Goal: Task Accomplishment & Management: Use online tool/utility

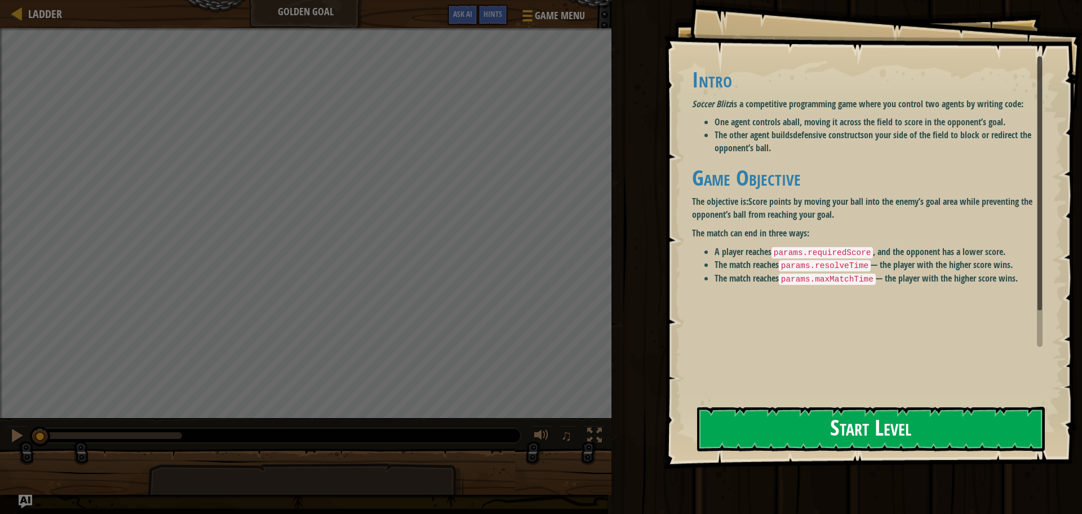
click at [957, 424] on button "Start Level" at bounding box center [871, 428] width 348 height 45
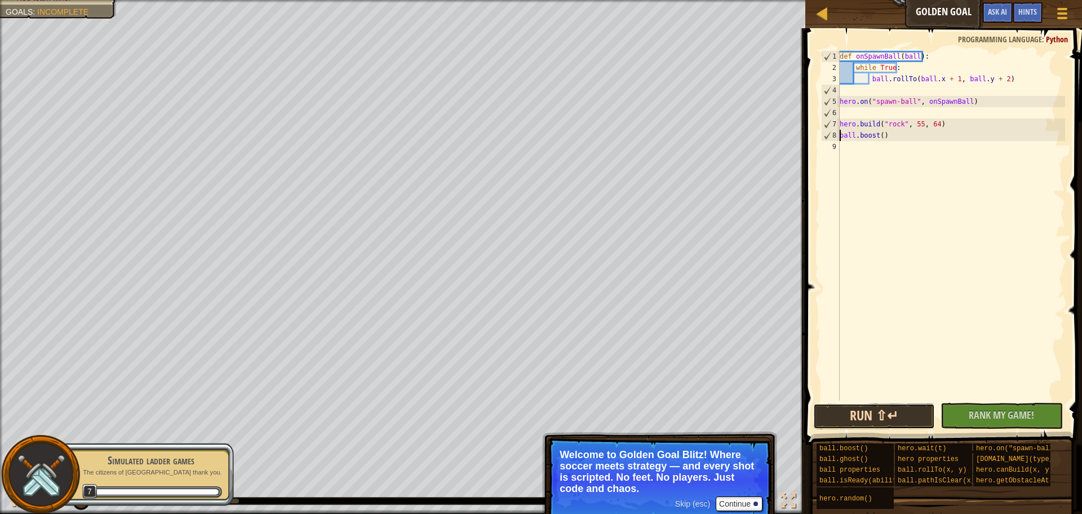
click at [910, 413] on button "Run ⇧↵" at bounding box center [874, 416] width 122 height 26
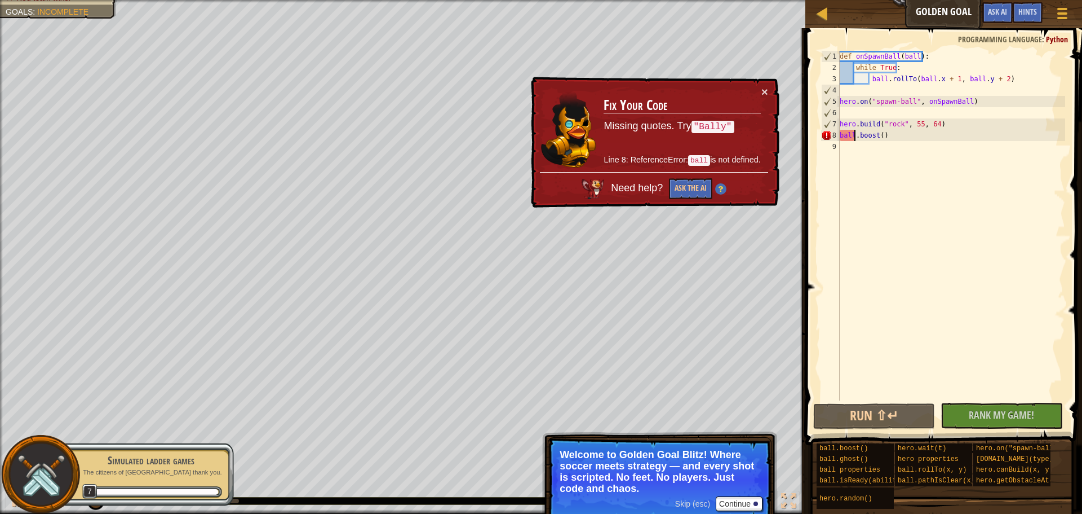
click at [855, 138] on div "def onSpawnBall ( ball ) : while True : ball . rollTo ( ball . x + 1 , ball . y…" at bounding box center [952, 237] width 228 height 372
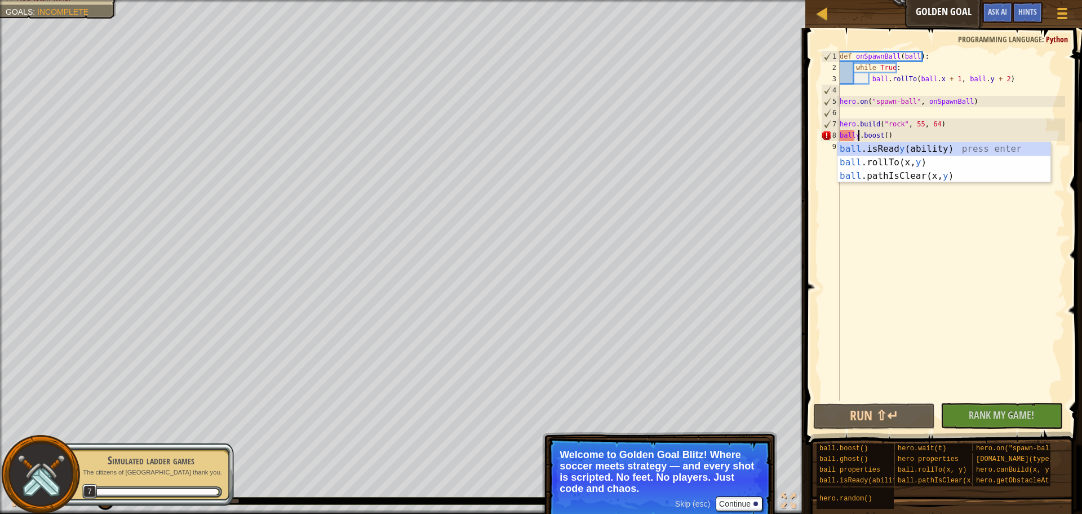
scroll to position [5, 2]
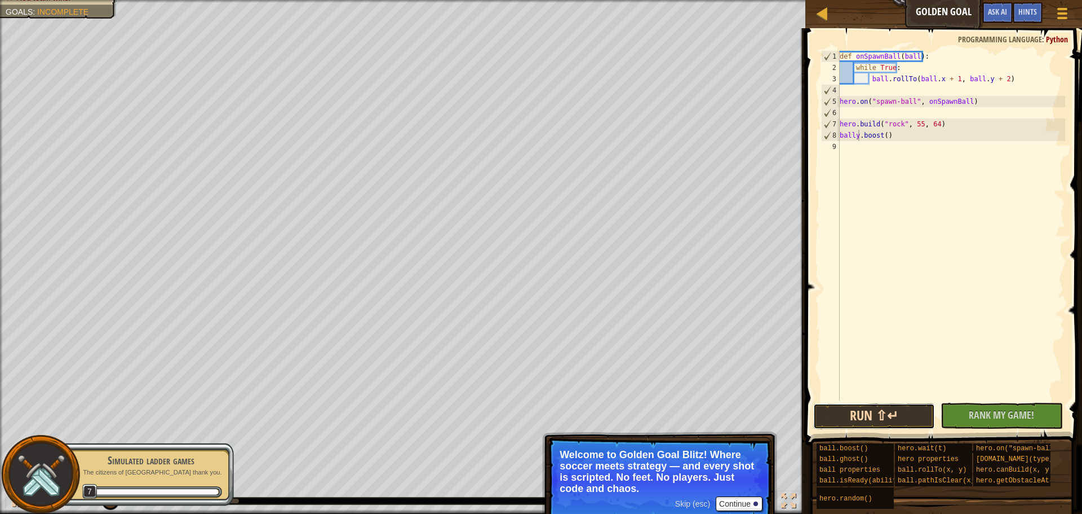
click at [878, 410] on button "Run ⇧↵" at bounding box center [874, 416] width 122 height 26
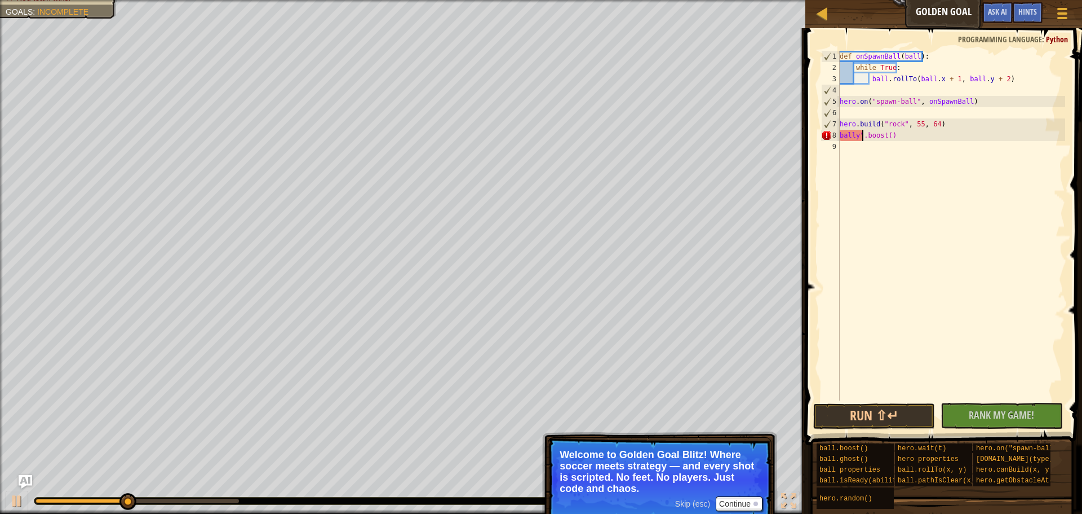
scroll to position [5, 2]
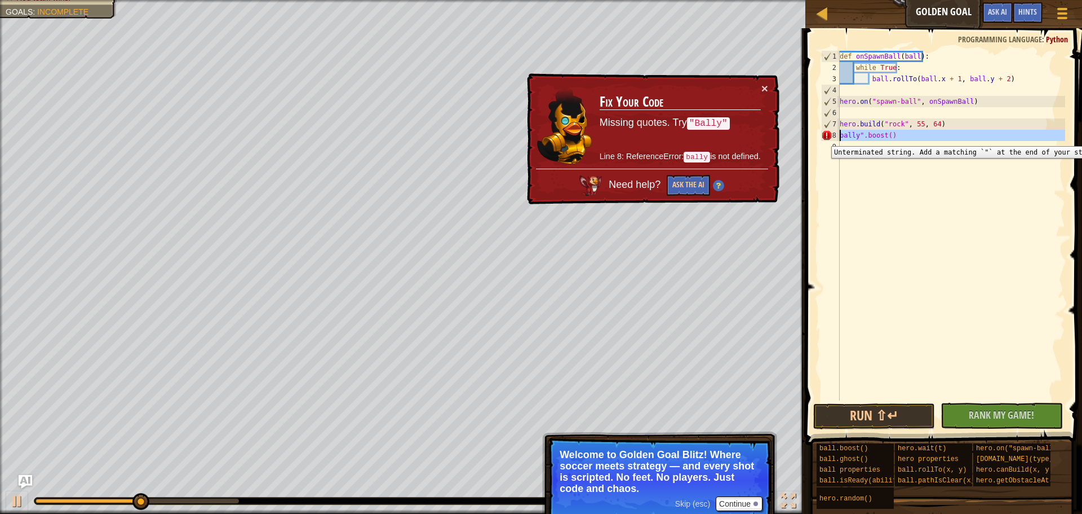
click at [839, 138] on div "8" at bounding box center [830, 135] width 19 height 11
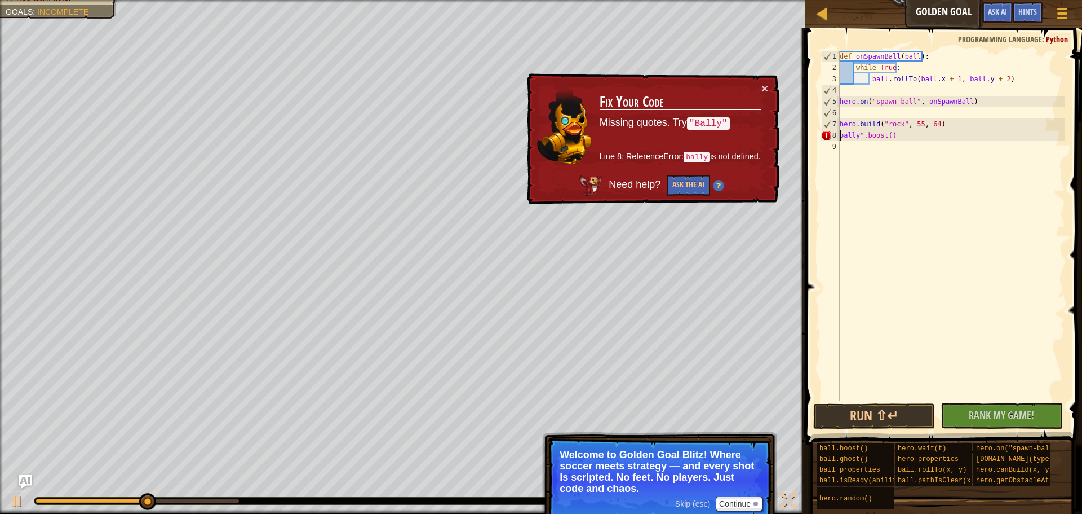
scroll to position [5, 1]
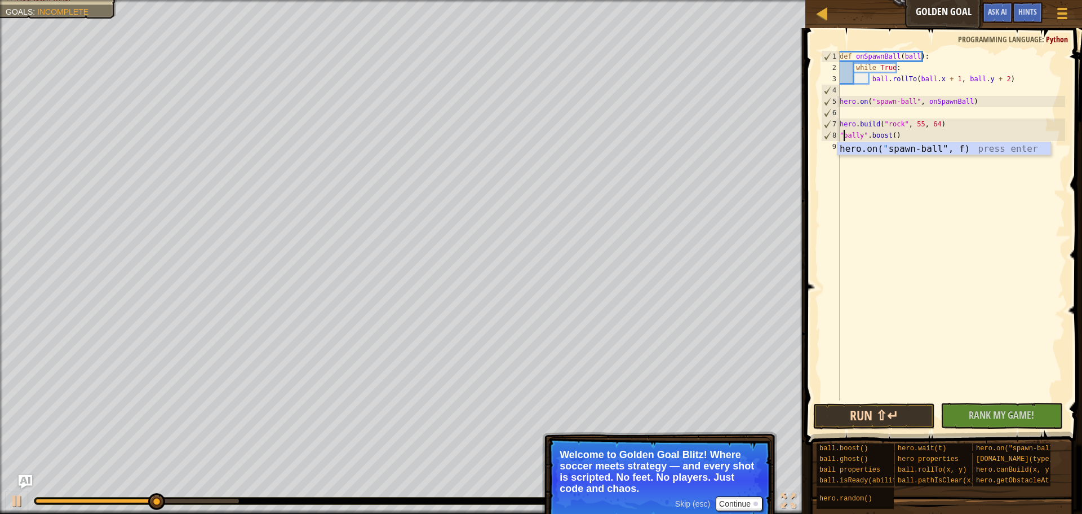
type textarea ""bally".boost()"
click at [906, 416] on button "Run ⇧↵" at bounding box center [874, 416] width 122 height 26
